Goal: Task Accomplishment & Management: Complete application form

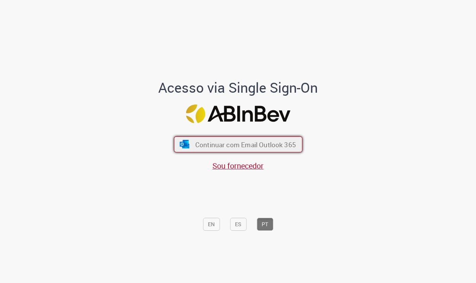
click at [215, 152] on button "Continuar com Email Outlook 365" at bounding box center [238, 144] width 128 height 16
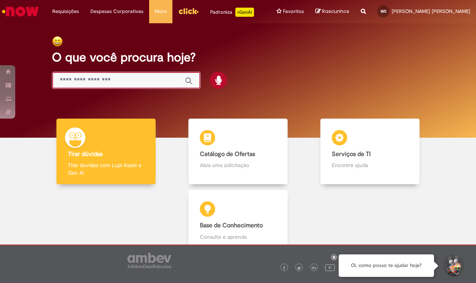
click at [136, 83] on input "Basta digitar aqui" at bounding box center [119, 80] width 118 height 9
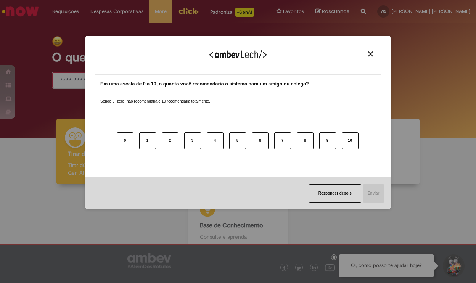
click at [373, 54] on button "Close" at bounding box center [370, 54] width 10 height 6
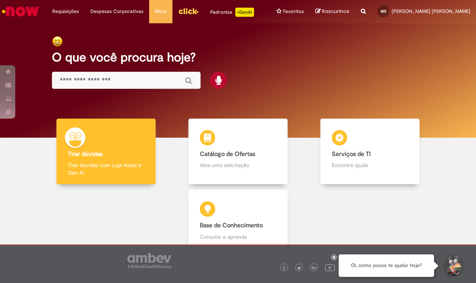
click at [163, 83] on input "Basta digitar aqui" at bounding box center [119, 80] width 118 height 9
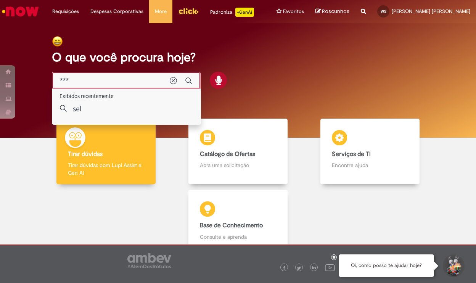
type input "****"
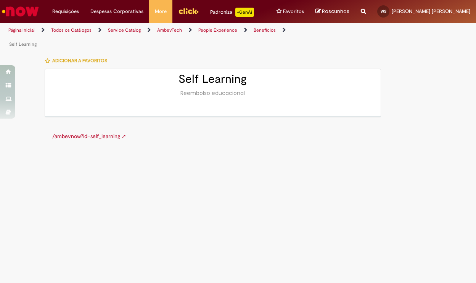
click at [109, 138] on link "/ambevnow?id=self_learning ➚" at bounding box center [89, 136] width 74 height 7
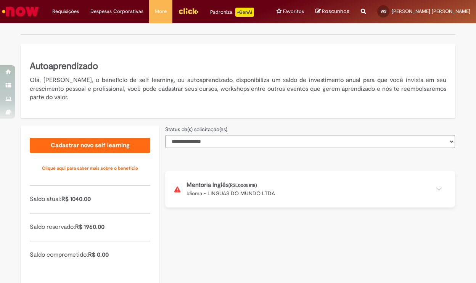
scroll to position [128, 0]
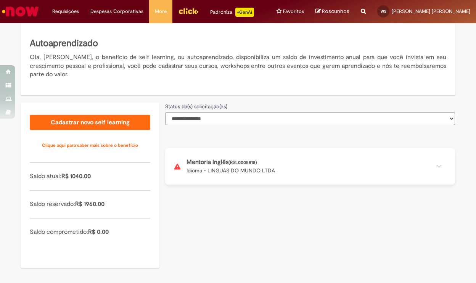
click at [259, 155] on button at bounding box center [310, 166] width 290 height 37
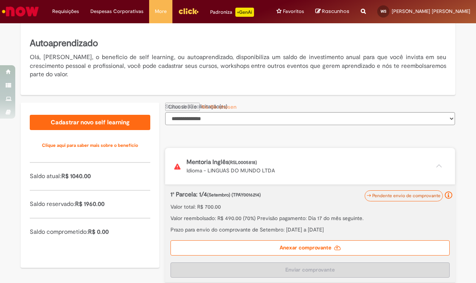
scroll to position [227, 0]
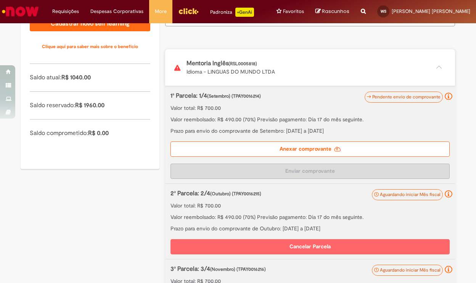
click at [315, 144] on label "Anexar comprovante" at bounding box center [309, 148] width 279 height 15
click at [269, 12] on input "Anexar comprovante" at bounding box center [217, 8] width 104 height 8
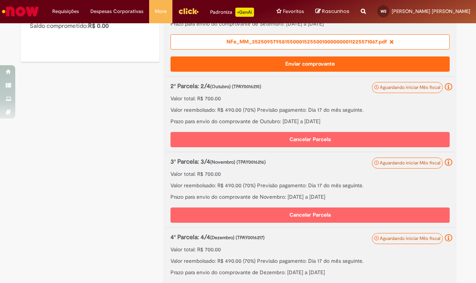
scroll to position [335, 0]
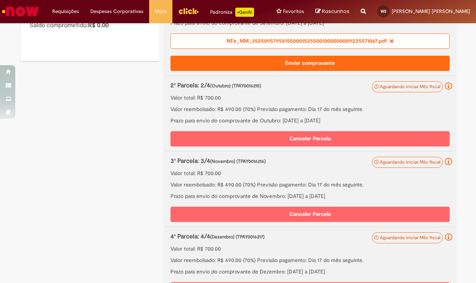
click at [289, 67] on button "Enviar comprovante" at bounding box center [309, 63] width 279 height 15
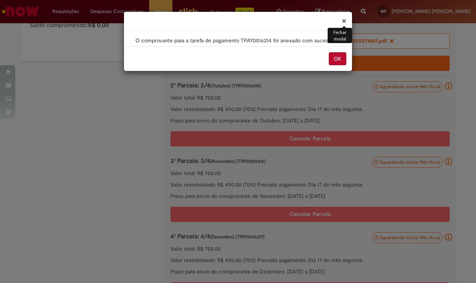
click at [335, 57] on button "OK" at bounding box center [337, 58] width 18 height 13
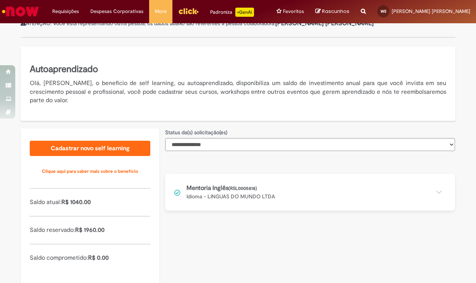
scroll to position [128, 0]
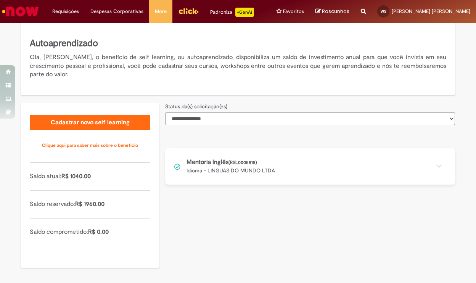
click at [297, 160] on button at bounding box center [310, 166] width 290 height 37
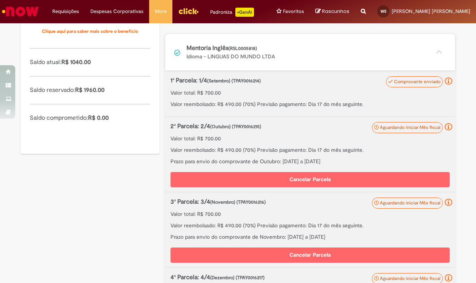
scroll to position [246, 0]
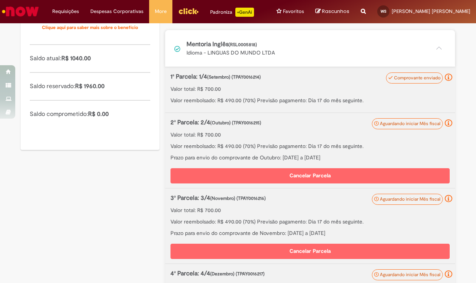
click at [349, 129] on div "2ª Parcela: 2/4 (Outubro) (TPAY0016215) Valor total: R$ 700.00 Valor reembolsad…" at bounding box center [309, 139] width 279 height 43
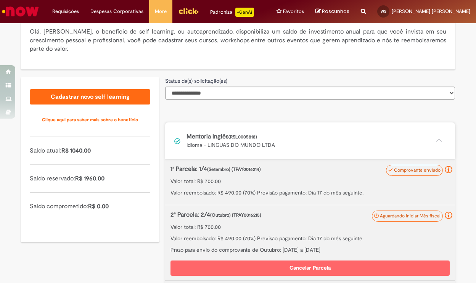
scroll to position [139, 0]
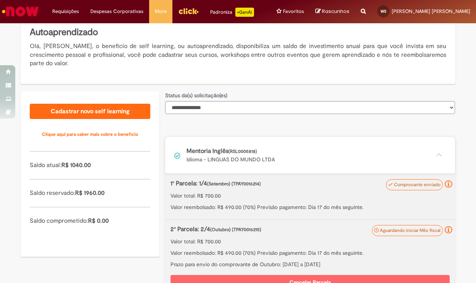
click at [366, 166] on button at bounding box center [310, 155] width 290 height 37
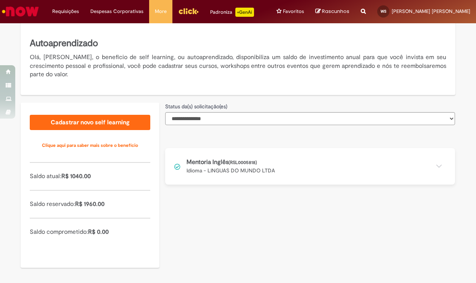
click at [352, 175] on button at bounding box center [310, 166] width 290 height 37
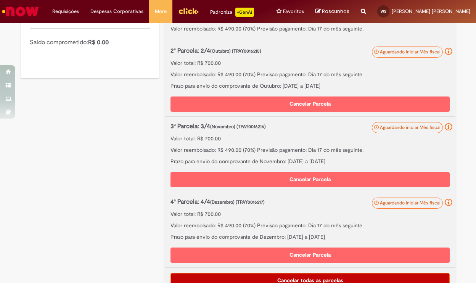
scroll to position [333, 0]
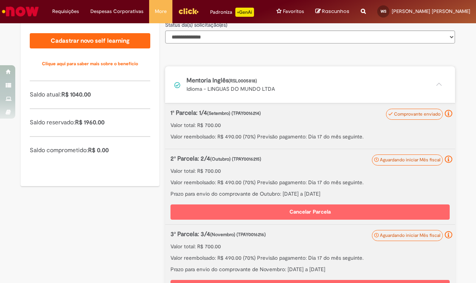
click at [403, 83] on button at bounding box center [310, 84] width 290 height 37
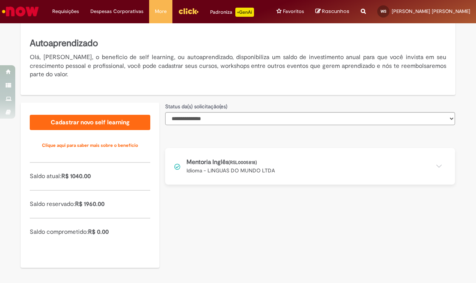
scroll to position [128, 0]
click at [288, 157] on button at bounding box center [310, 166] width 290 height 37
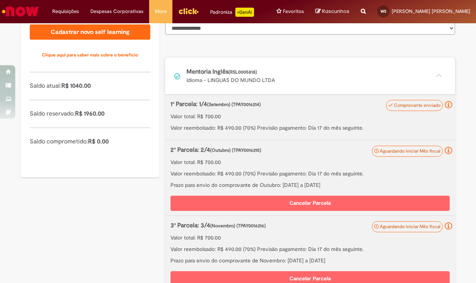
scroll to position [217, 0]
